Goal: Transaction & Acquisition: Purchase product/service

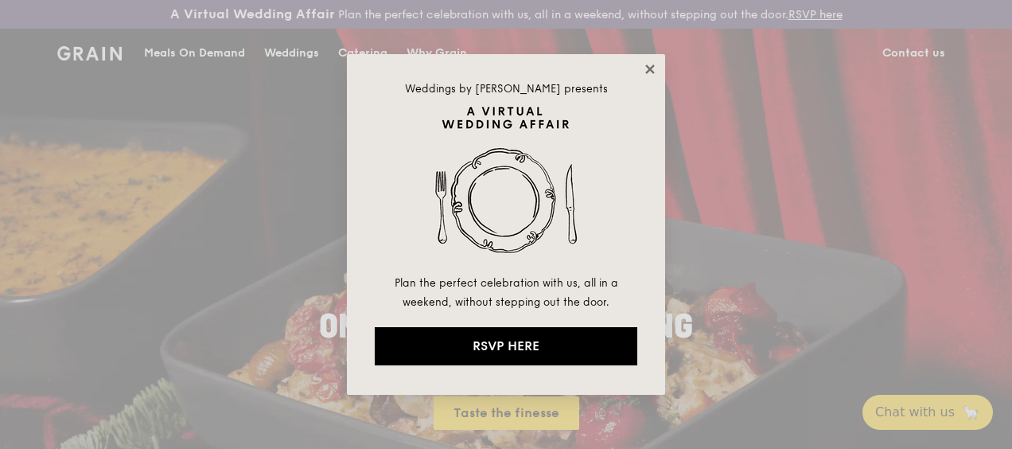
click at [649, 65] on icon at bounding box center [650, 69] width 14 height 14
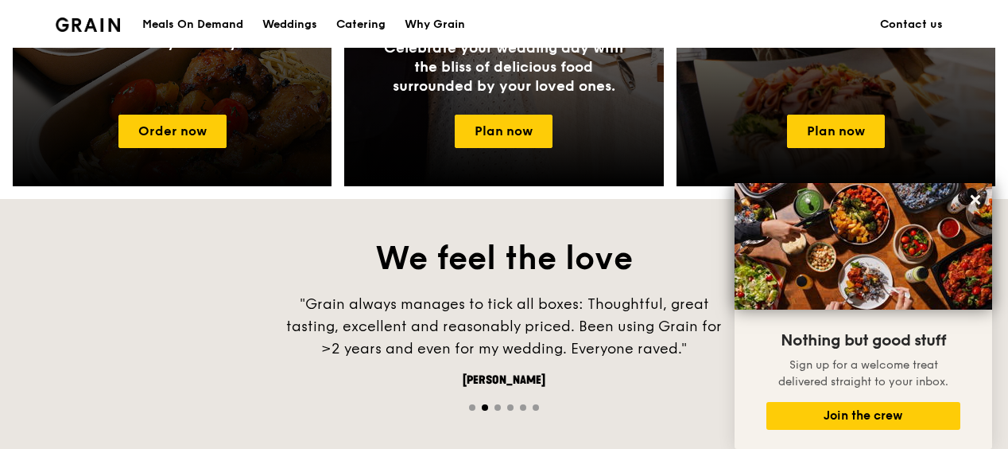
scroll to position [875, 0]
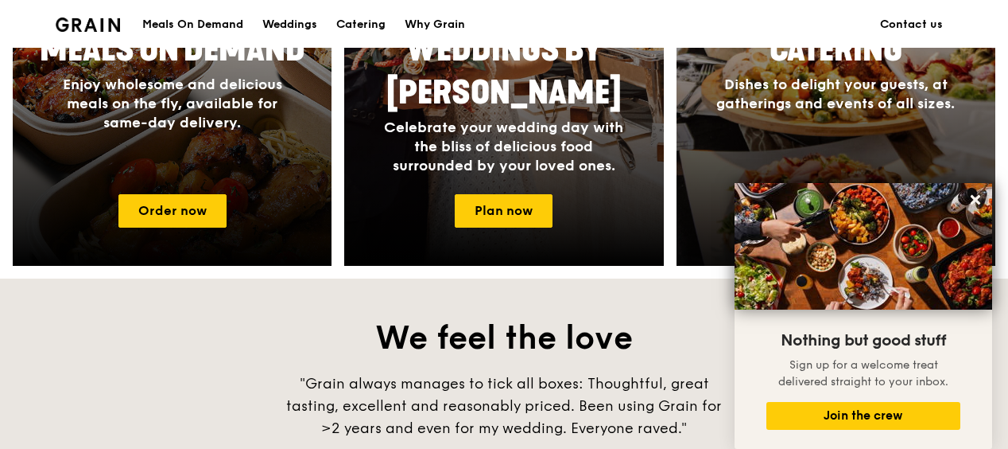
click at [780, 103] on span "Dishes to delight your guests, at gatherings and events of all sizes." at bounding box center [836, 94] width 239 height 37
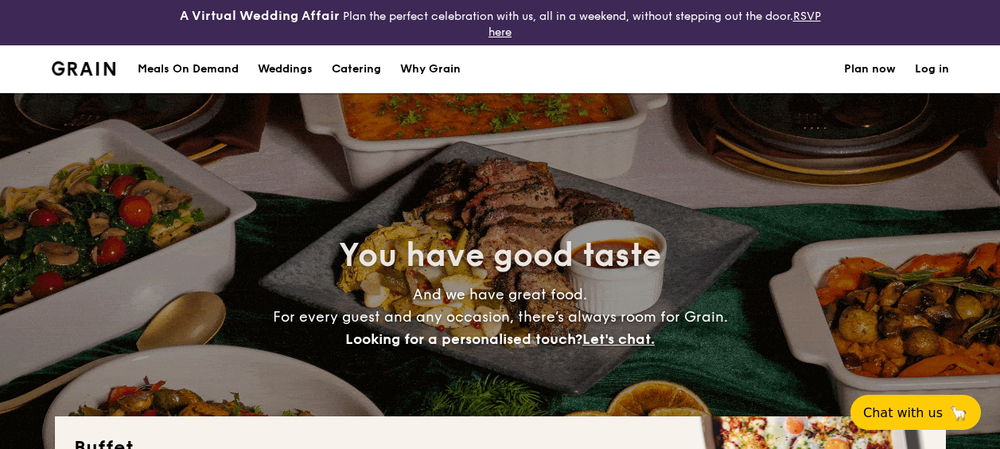
select select
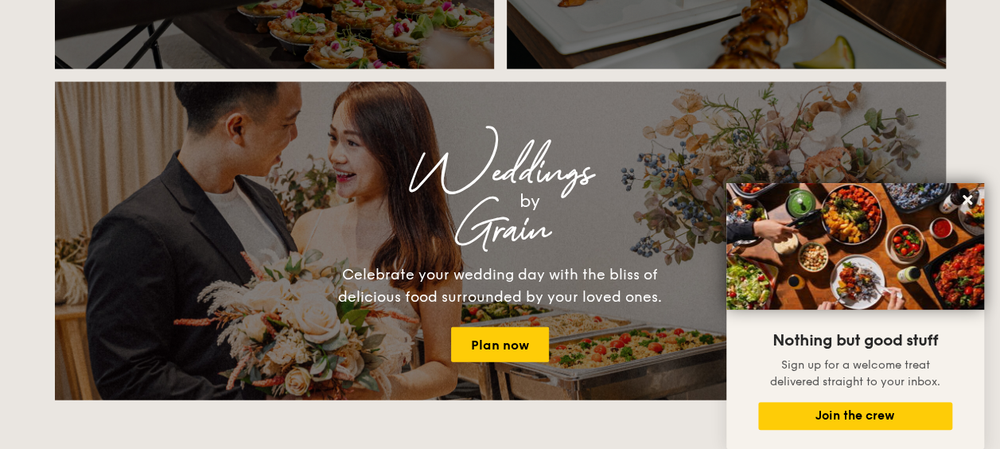
scroll to position [1829, 0]
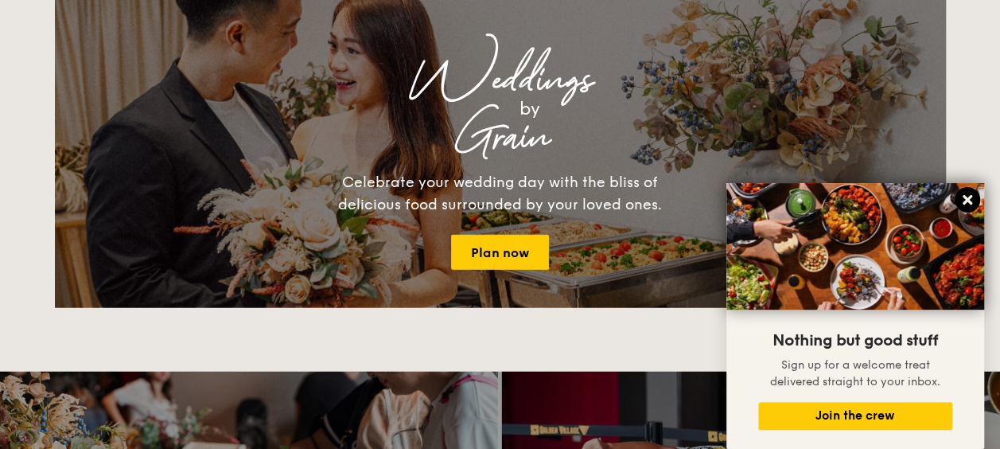
click at [970, 194] on icon at bounding box center [967, 199] width 14 height 14
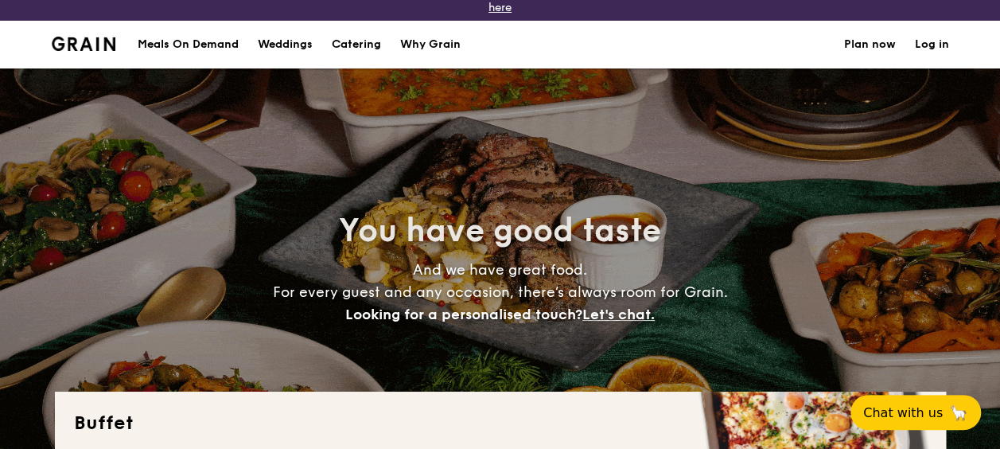
scroll to position [0, 0]
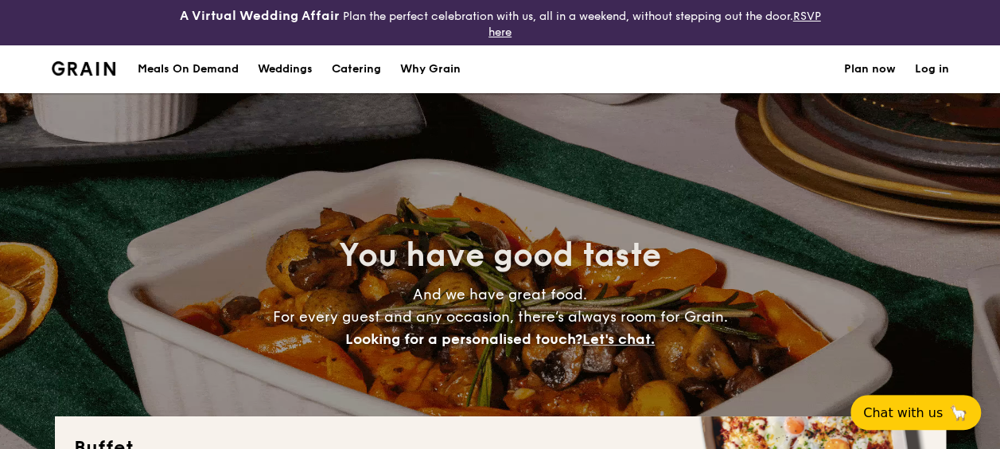
click at [361, 68] on h1 "Catering" at bounding box center [356, 69] width 49 height 48
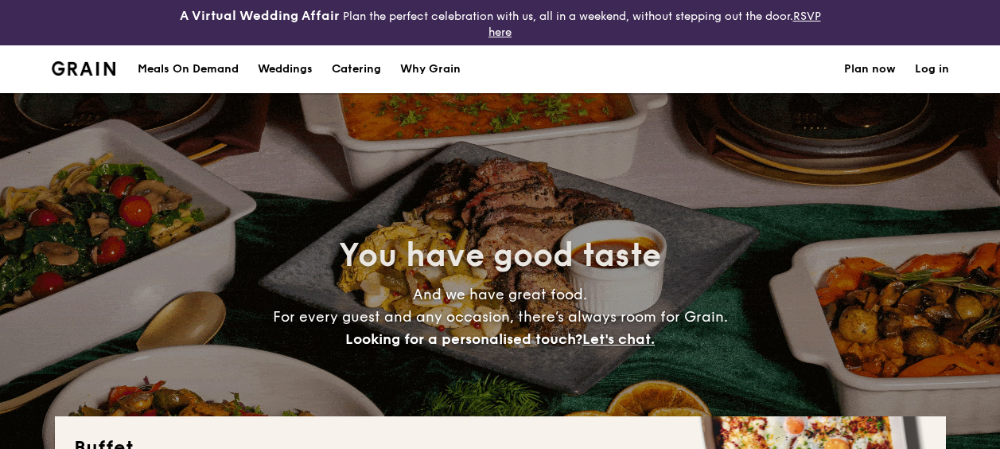
select select
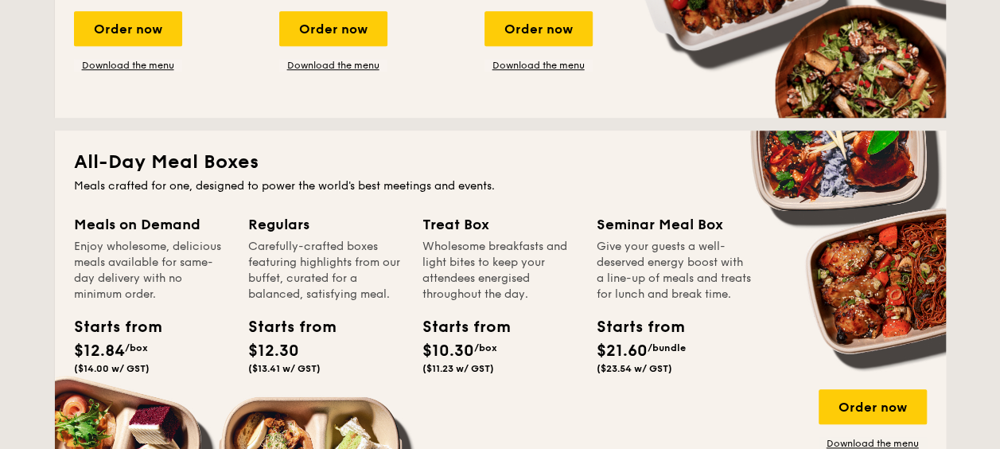
scroll to position [318, 0]
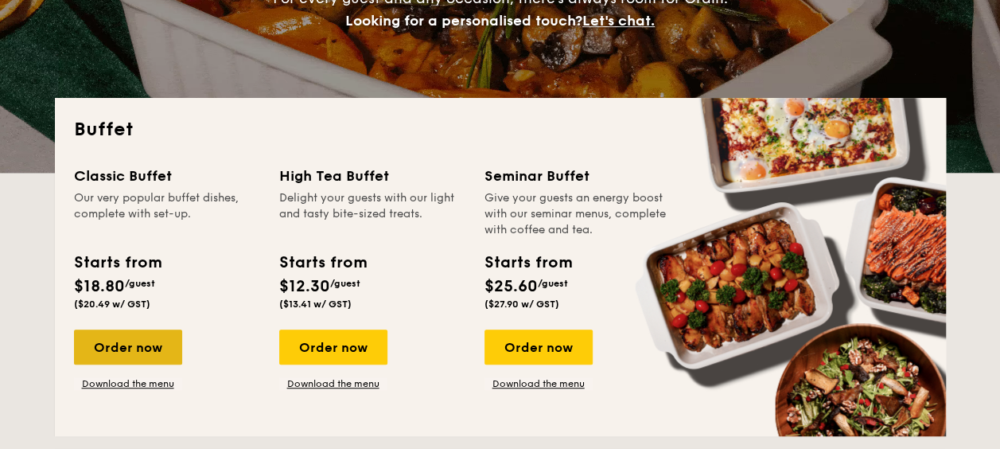
click at [138, 351] on div "Order now" at bounding box center [128, 346] width 108 height 35
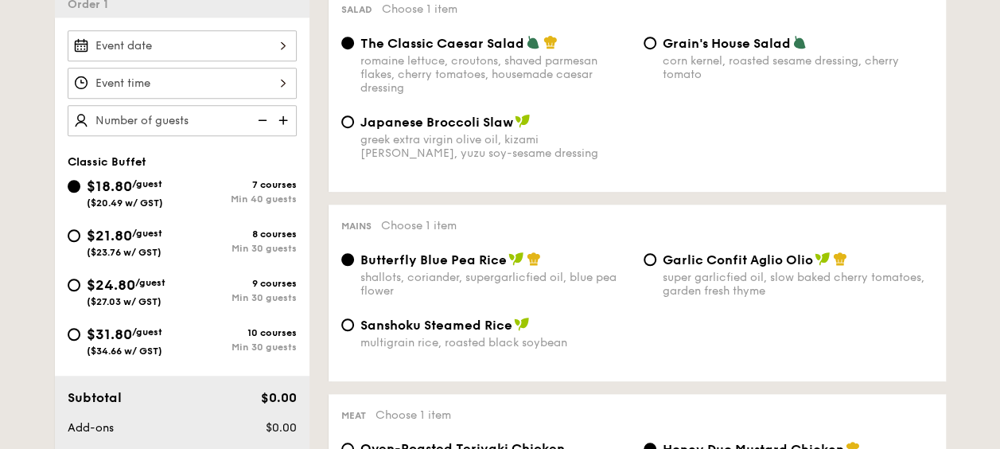
scroll to position [557, 0]
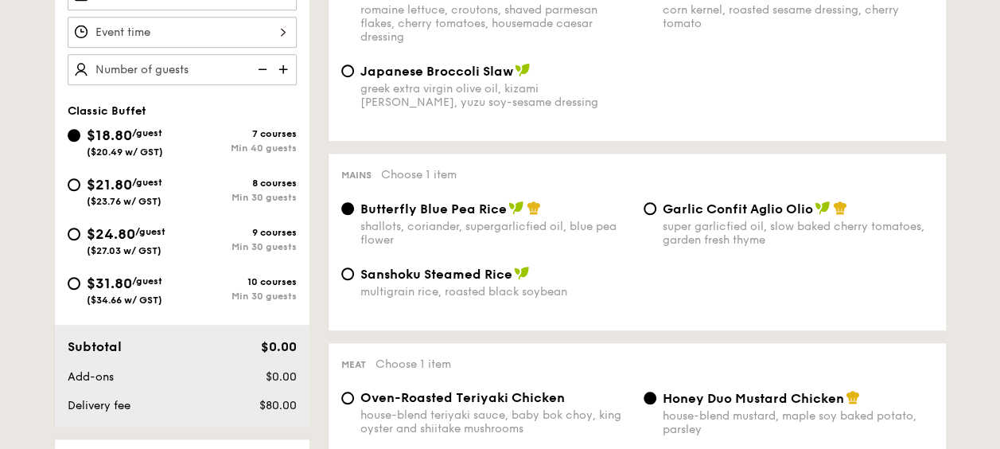
click at [141, 239] on div "$24.80 /guest ($27.03 w/ GST)" at bounding box center [126, 239] width 79 height 33
click at [80, 239] on input "$24.80 /guest ($27.03 w/ GST) 9 courses Min 30 guests" at bounding box center [74, 233] width 13 height 13
radio input "true"
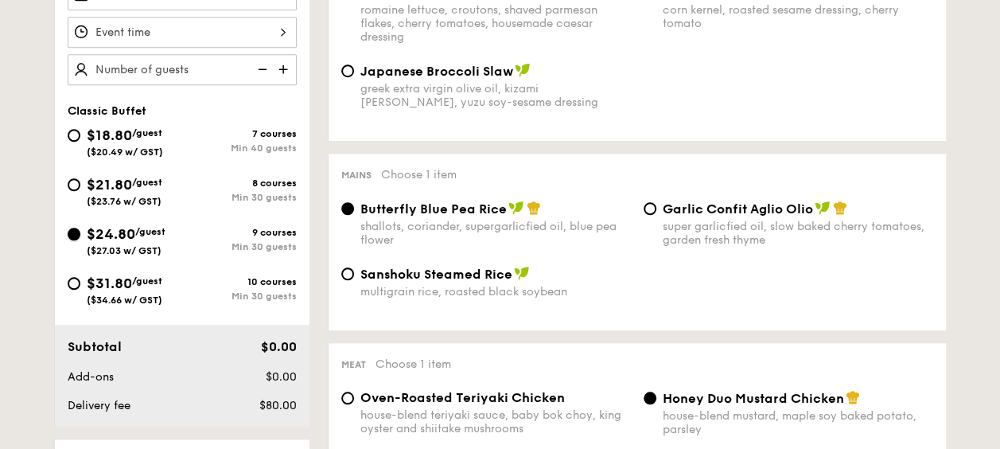
radio input "true"
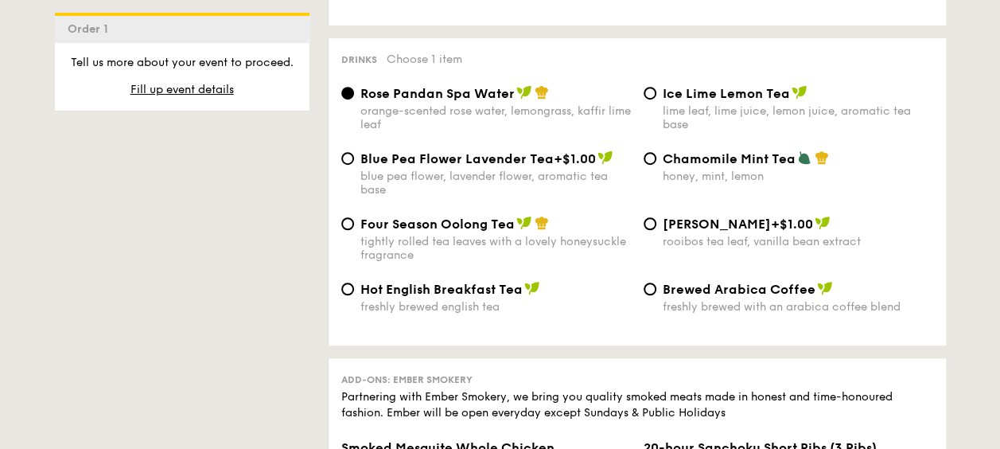
scroll to position [3482, 0]
